Goal: Task Accomplishment & Management: Manage account settings

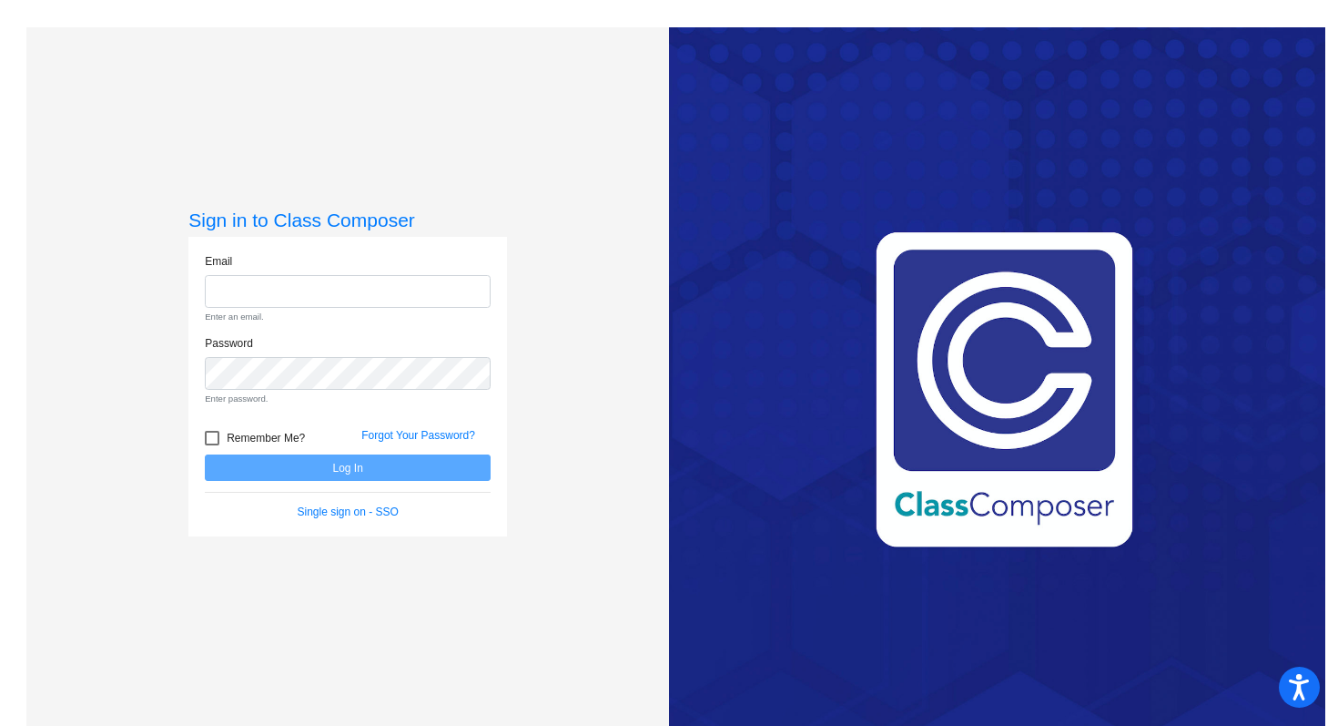
click at [556, 385] on div "Sign in to Class Composer Email Enter an email. Password Enter password. Rememb…" at bounding box center [347, 390] width 643 height 726
click at [355, 288] on input "email" at bounding box center [348, 292] width 286 height 34
type input "[EMAIL_ADDRESS][DOMAIN_NAME]"
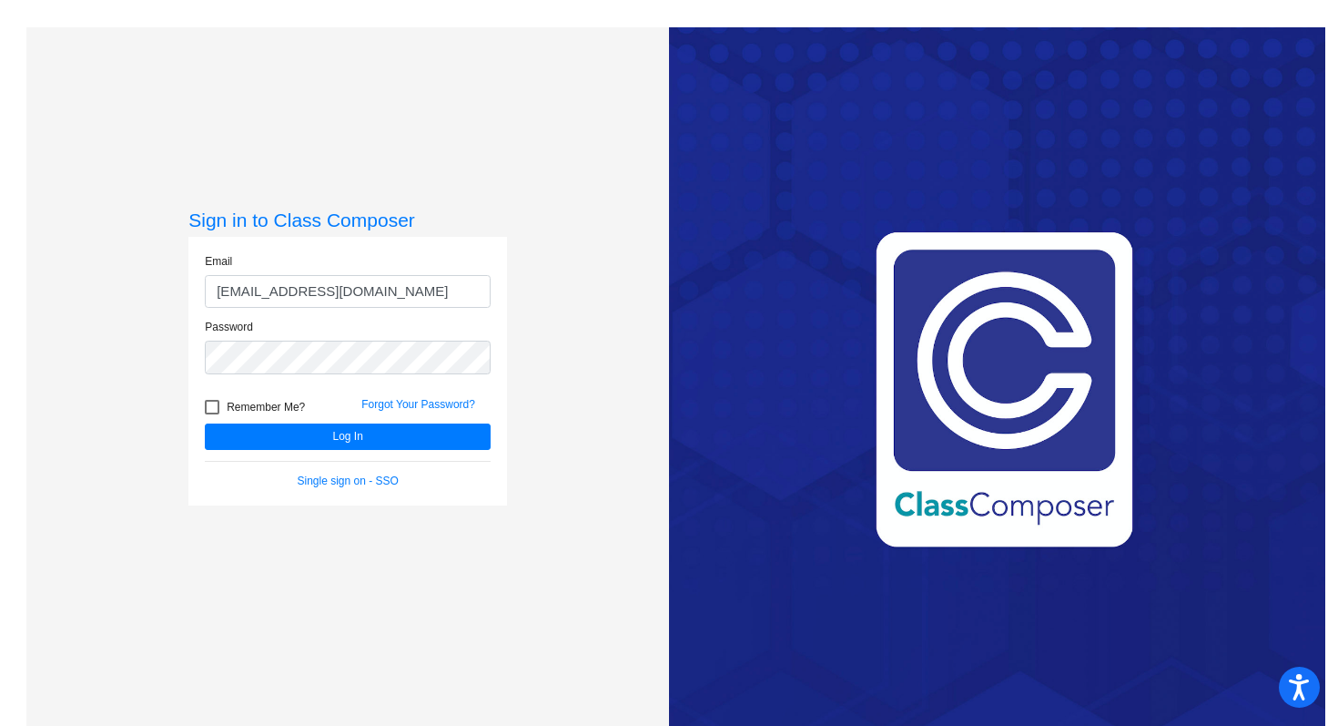
click at [545, 229] on div "Sign in to Class Composer Email [EMAIL_ADDRESS][DOMAIN_NAME] Password Remember …" at bounding box center [347, 390] width 643 height 726
click at [402, 444] on button "Log In" at bounding box center [348, 436] width 286 height 26
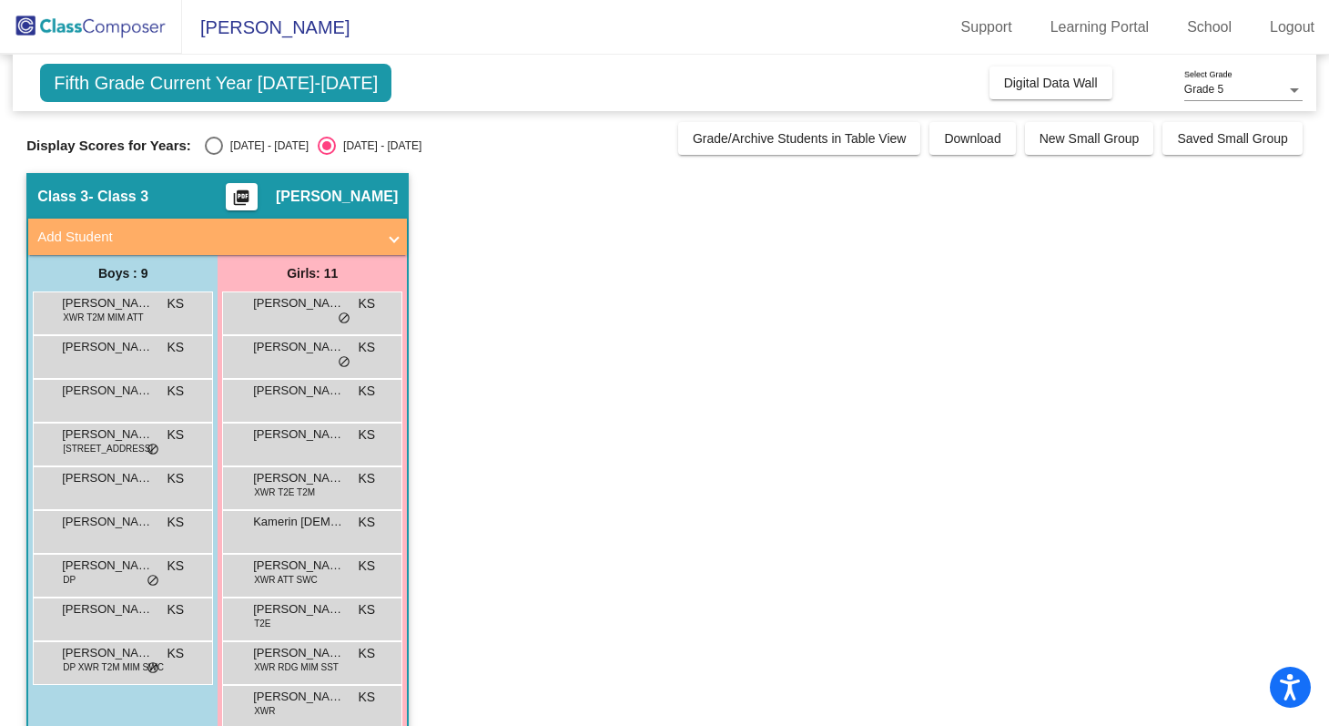
click at [627, 386] on app-classroom "Class 3 - Class 3 picture_as_pdf [PERSON_NAME] Add Student First Name Last Name…" at bounding box center [664, 487] width 1277 height 628
click at [515, 374] on app-classroom "Class 3 - Class 3 picture_as_pdf [PERSON_NAME] Add Student First Name Last Name…" at bounding box center [664, 487] width 1277 height 628
click at [99, 575] on div "[PERSON_NAME] DP KS lock do_not_disturb_alt" at bounding box center [121, 573] width 174 height 37
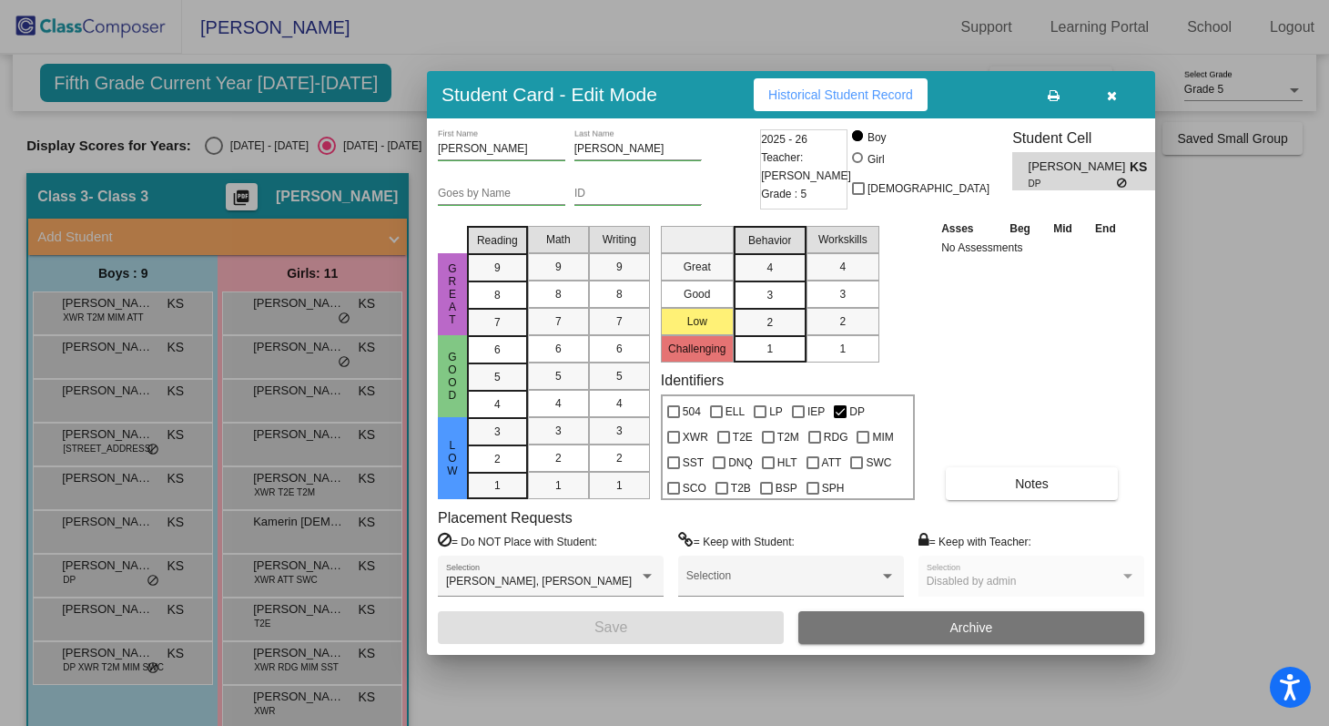
click at [1110, 96] on icon "button" at bounding box center [1112, 95] width 10 height 13
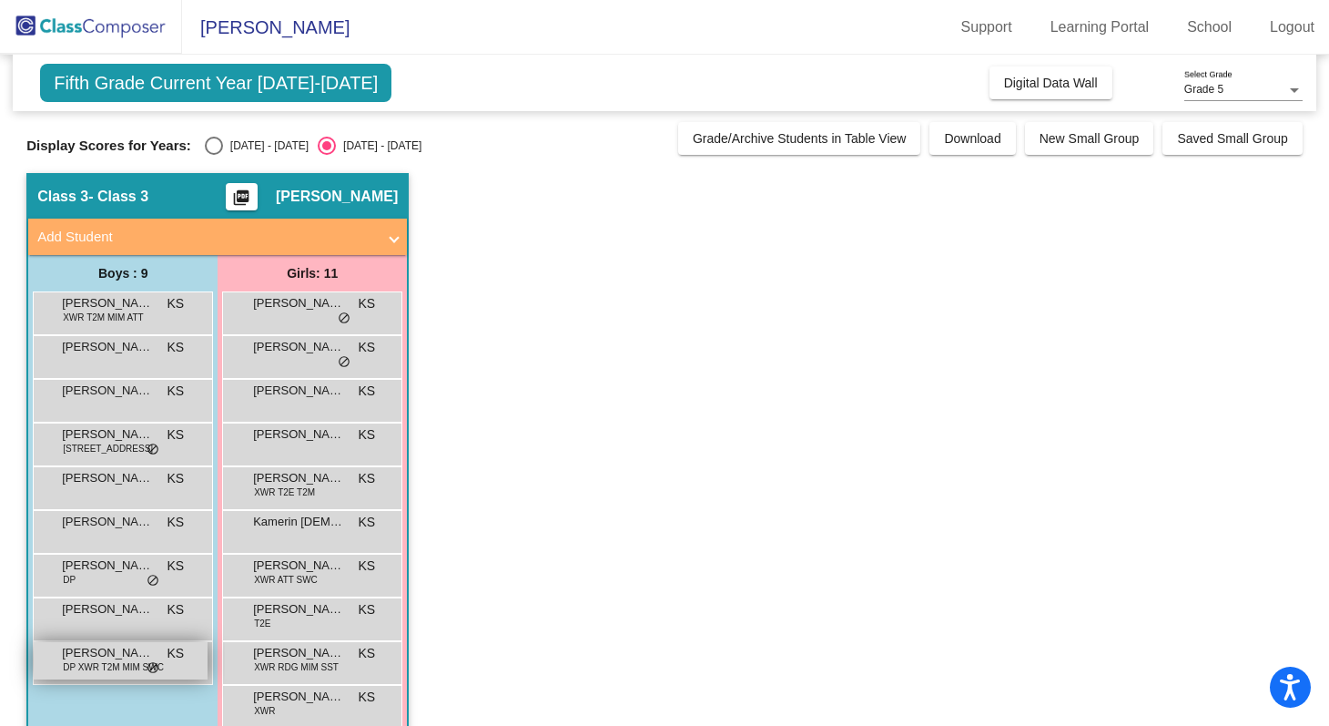
click at [114, 667] on span "DP XWR T2M MIM SWC" at bounding box center [113, 667] width 101 height 14
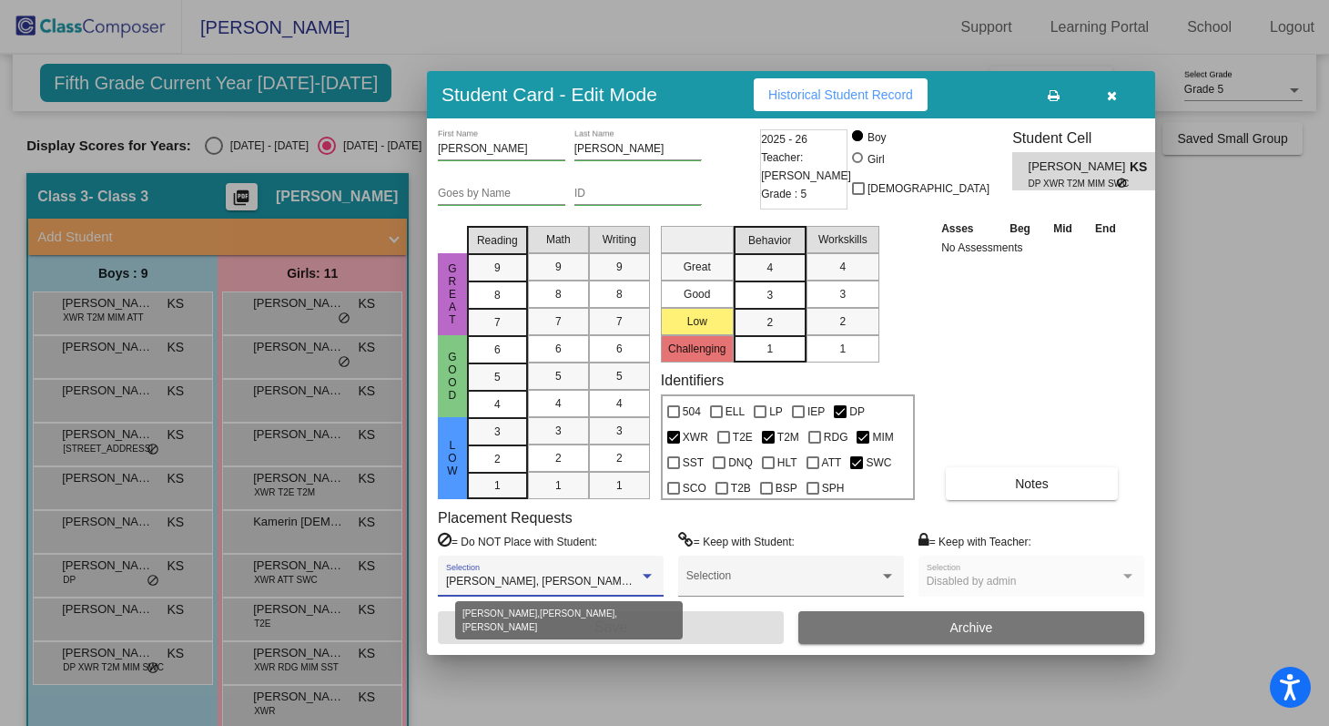
click at [521, 585] on span "[PERSON_NAME], [PERSON_NAME], [PERSON_NAME]" at bounding box center [586, 581] width 281 height 13
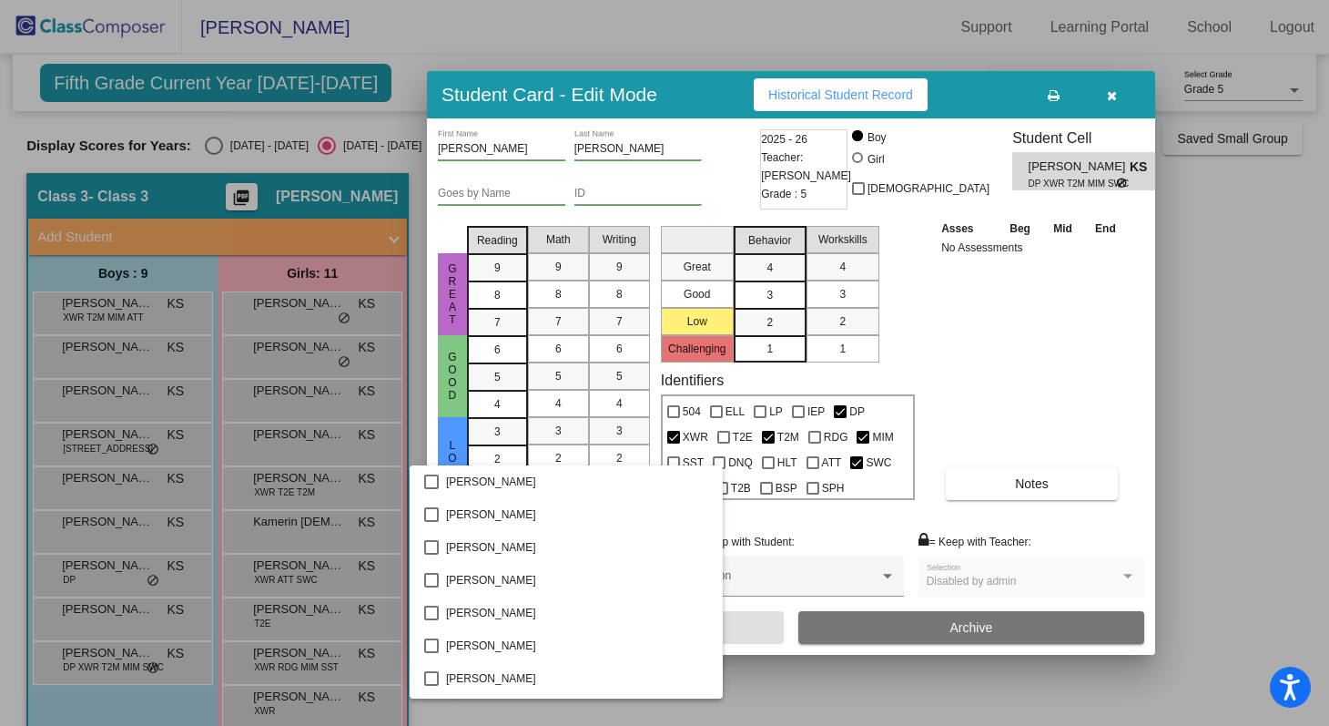
scroll to position [1572, 0]
click at [1056, 347] on div at bounding box center [664, 363] width 1329 height 726
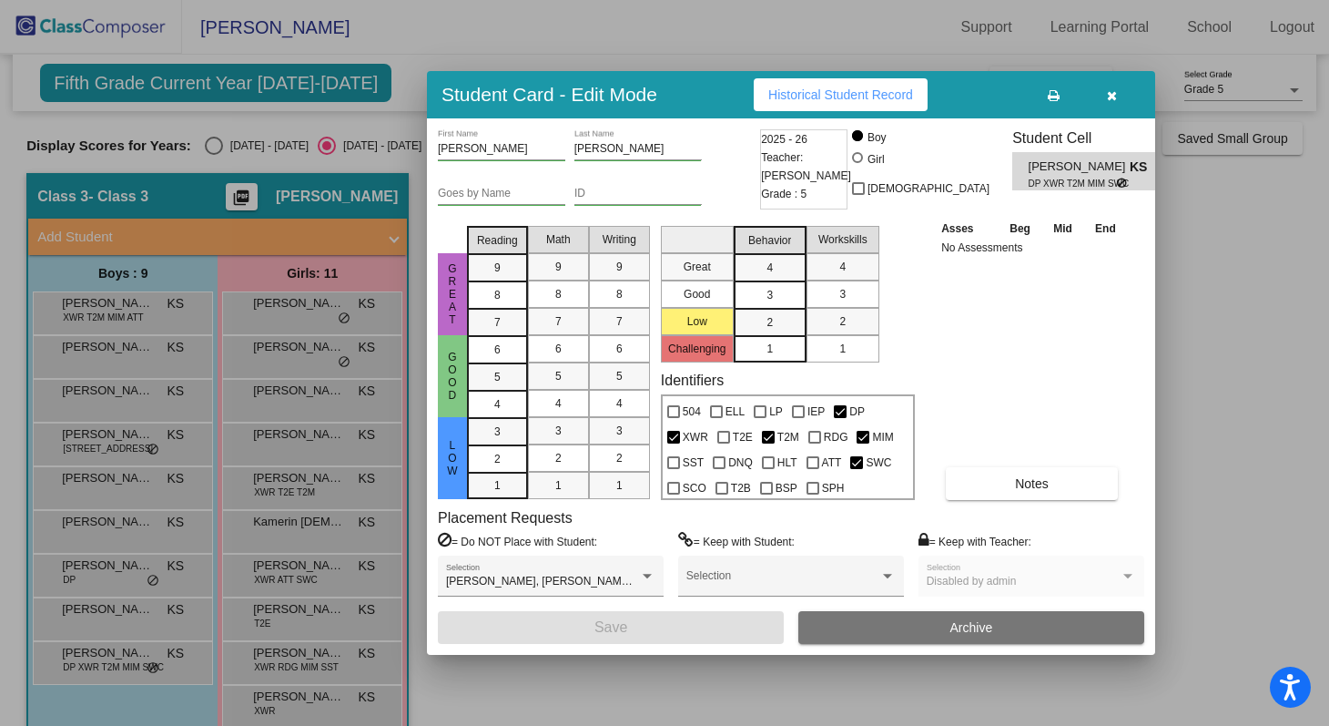
click at [134, 448] on div at bounding box center [664, 363] width 1329 height 726
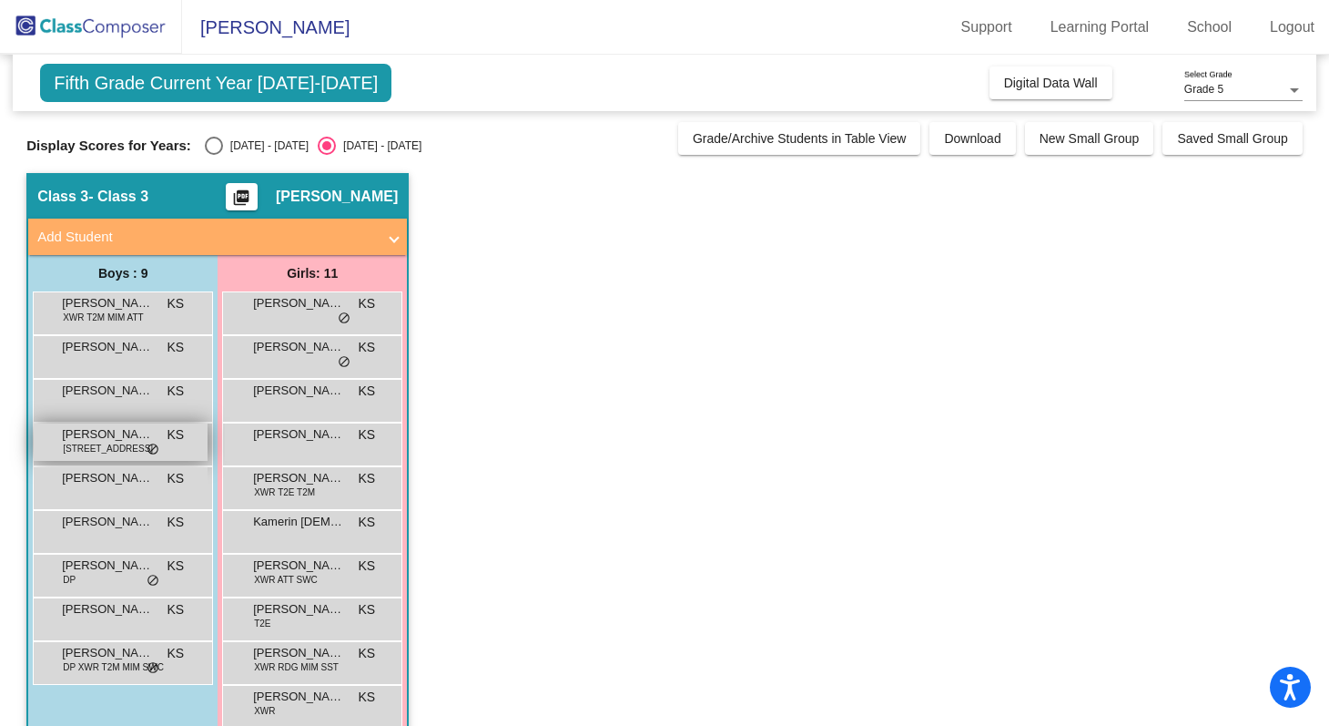
click at [136, 448] on span "[STREET_ADDRESS]" at bounding box center [108, 449] width 90 height 14
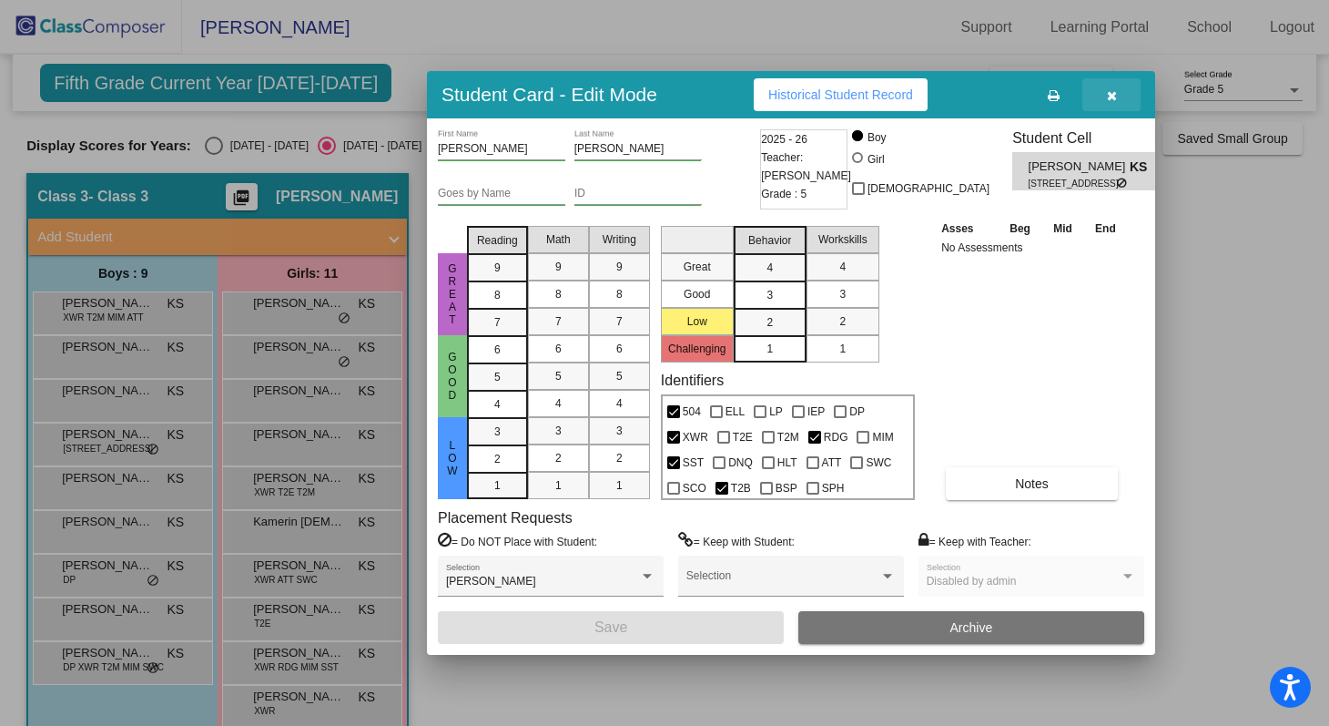
click at [1107, 101] on icon "button" at bounding box center [1112, 95] width 10 height 13
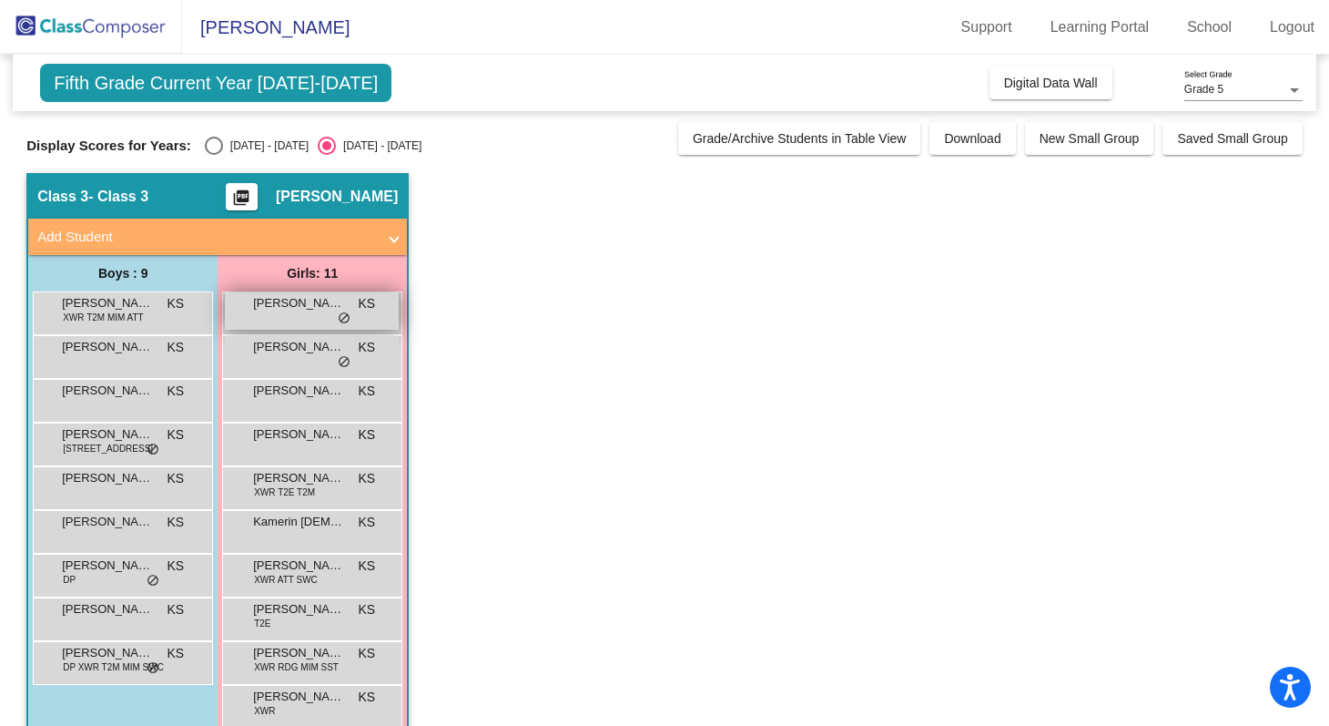
click at [321, 312] on div "[PERSON_NAME] KS lock do_not_disturb_alt" at bounding box center [312, 310] width 174 height 37
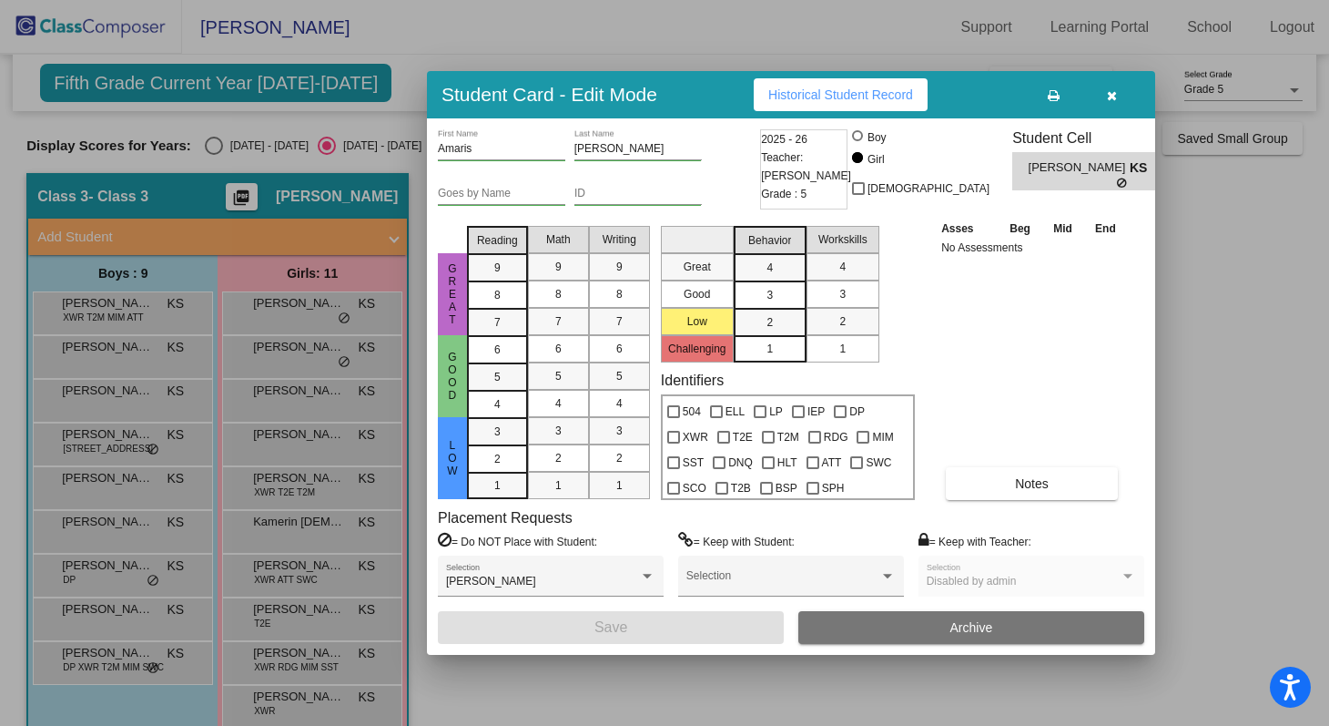
click at [1109, 97] on icon "button" at bounding box center [1112, 95] width 10 height 13
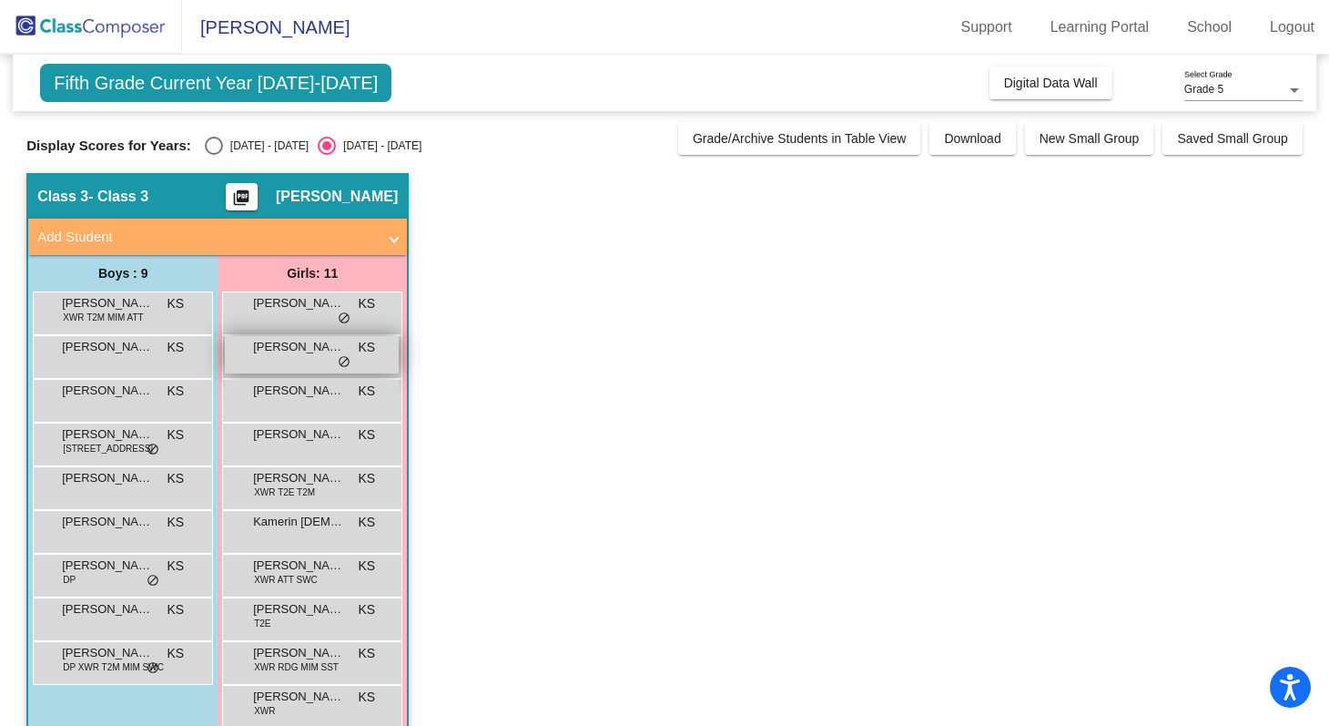
click at [329, 355] on span "[PERSON_NAME] [PERSON_NAME]" at bounding box center [298, 347] width 91 height 18
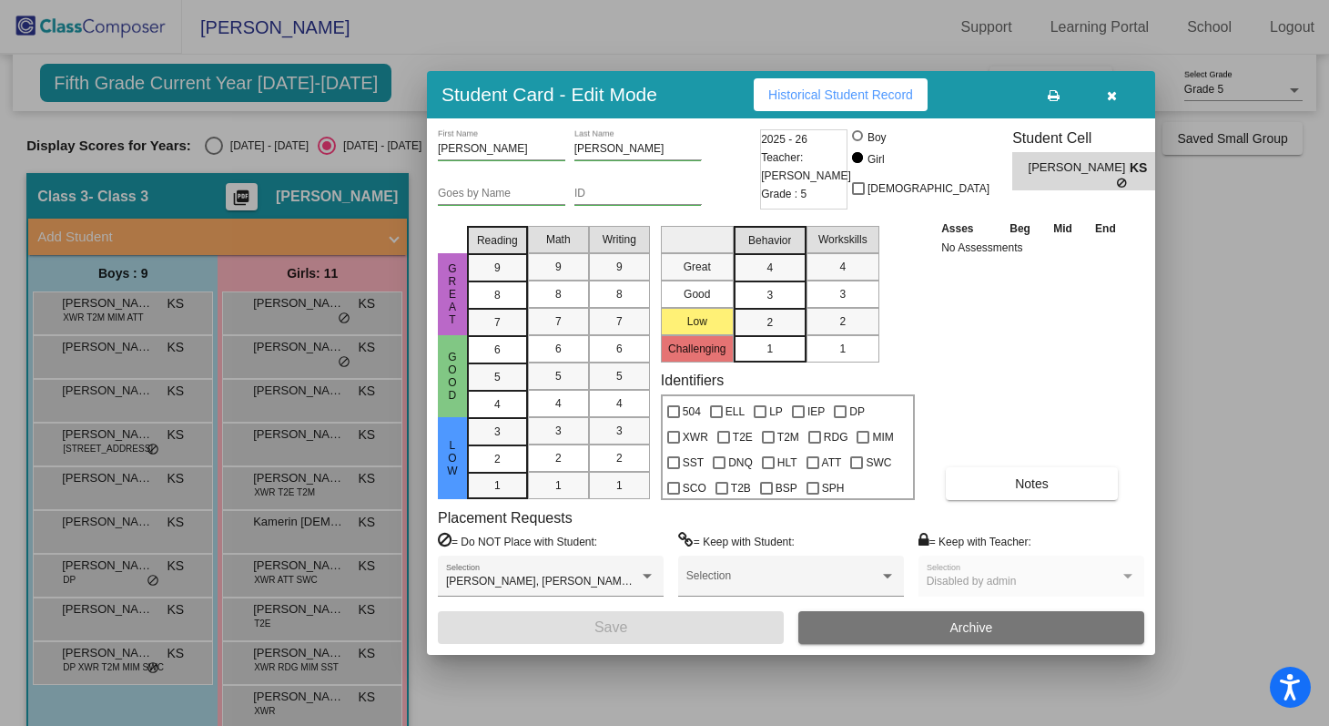
click at [1116, 100] on icon "button" at bounding box center [1112, 95] width 10 height 13
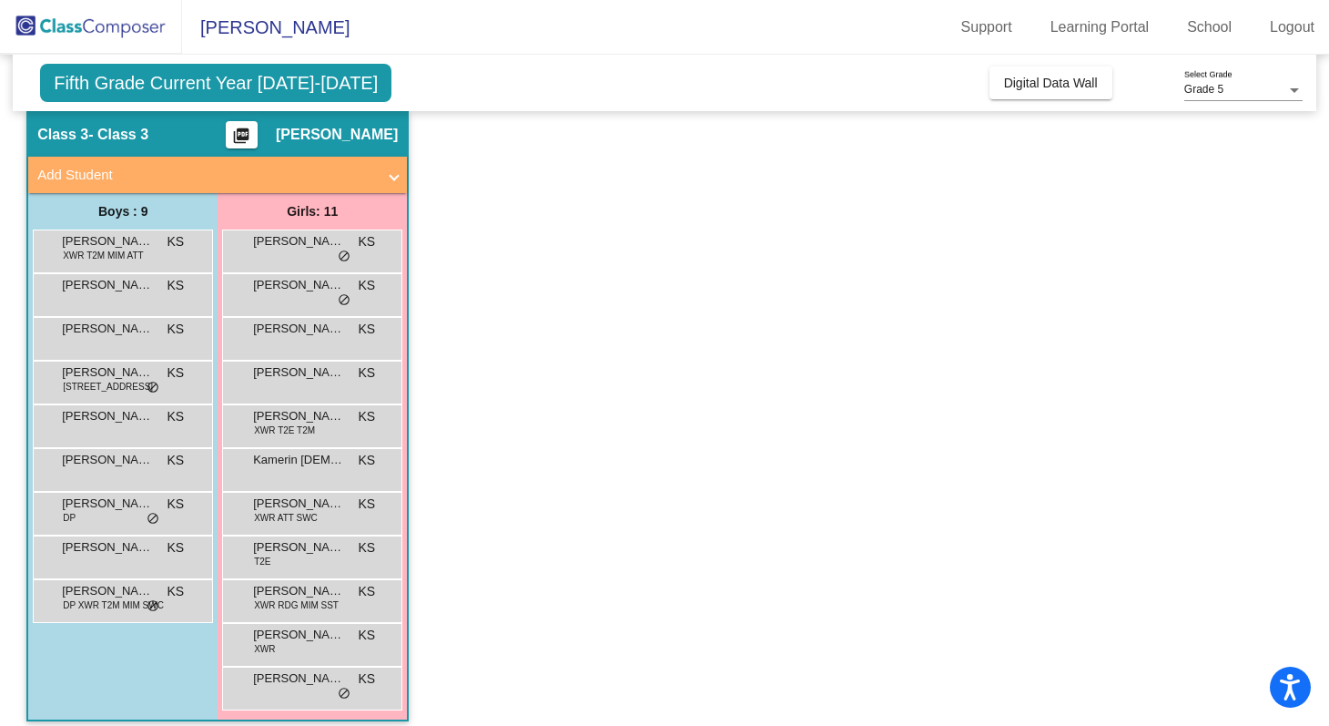
scroll to position [76, 0]
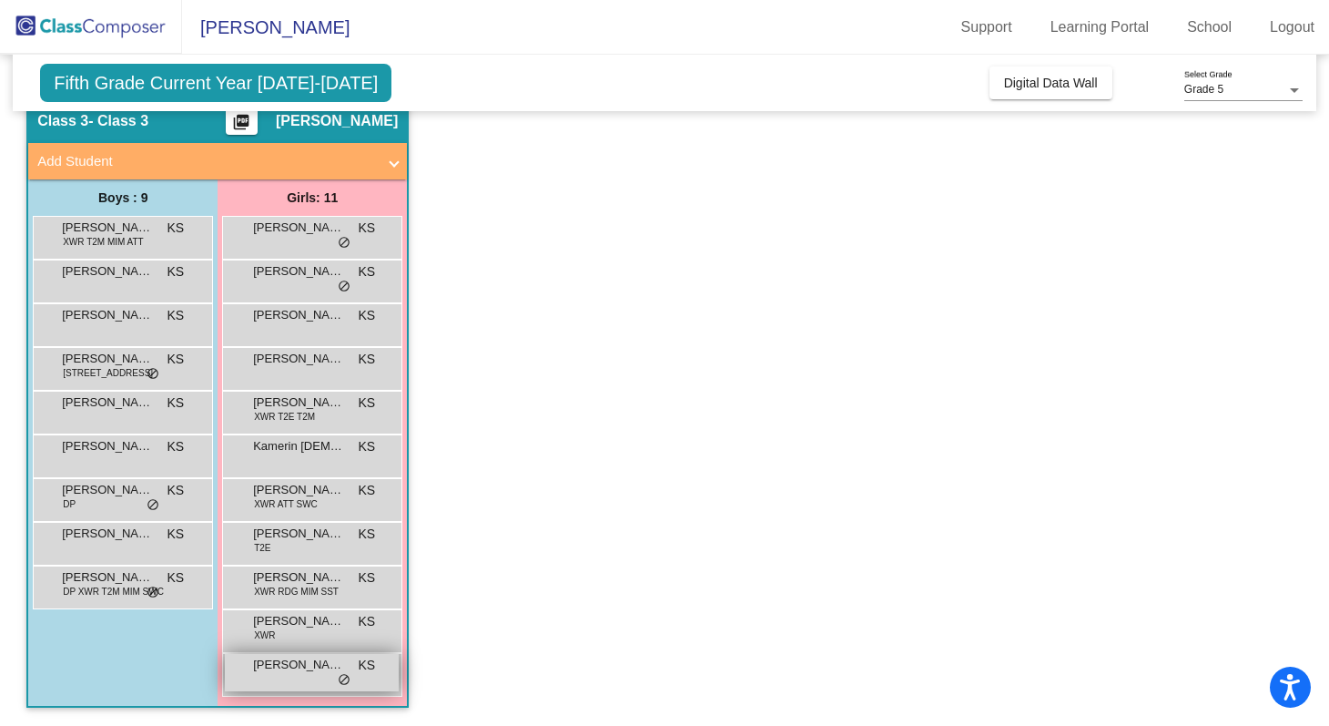
click at [301, 687] on div "[PERSON_NAME] KS lock do_not_disturb_alt" at bounding box center [312, 672] width 174 height 37
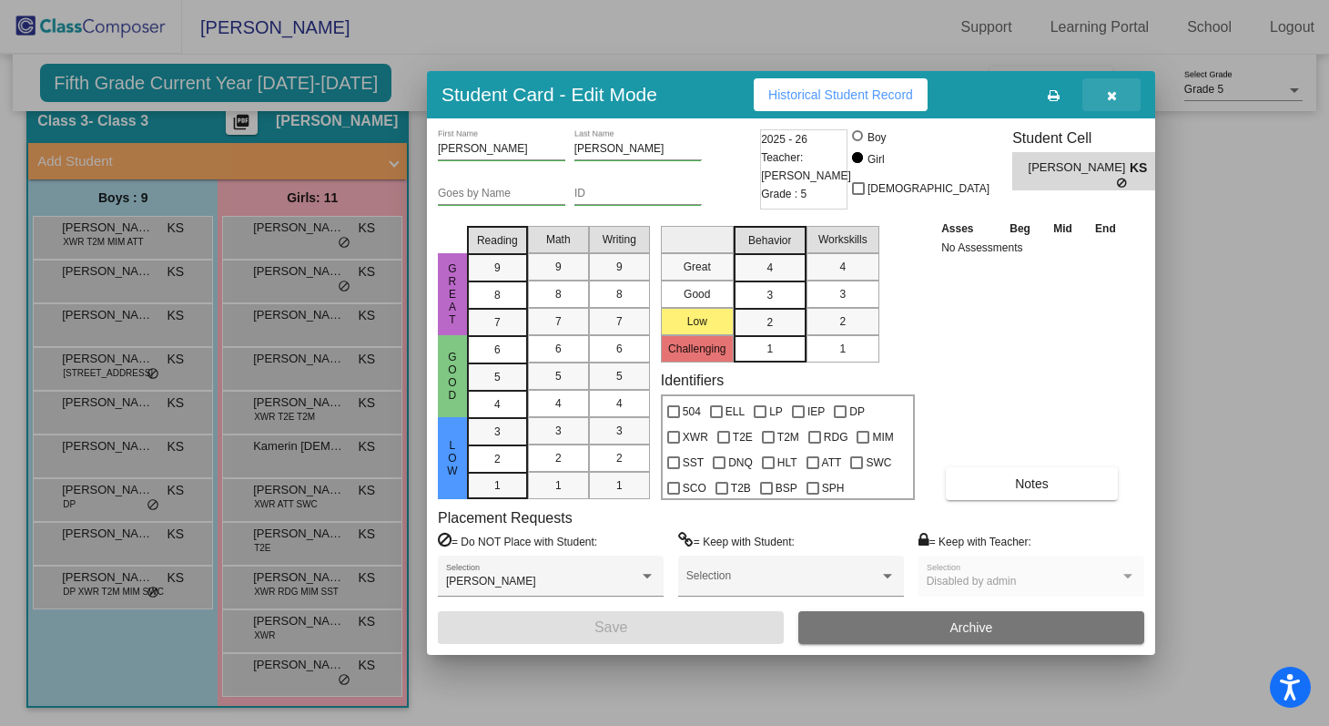
click at [1114, 97] on icon "button" at bounding box center [1112, 95] width 10 height 13
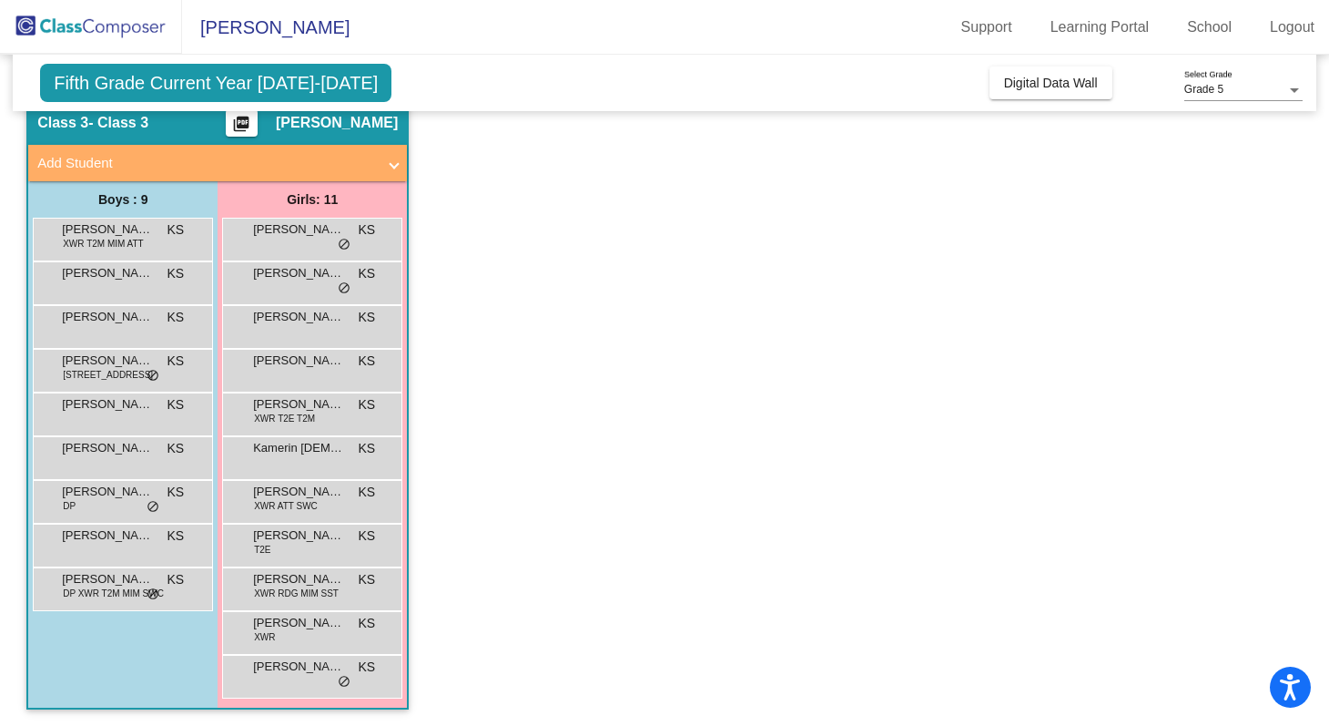
scroll to position [70, 0]
